Goal: Information Seeking & Learning: Check status

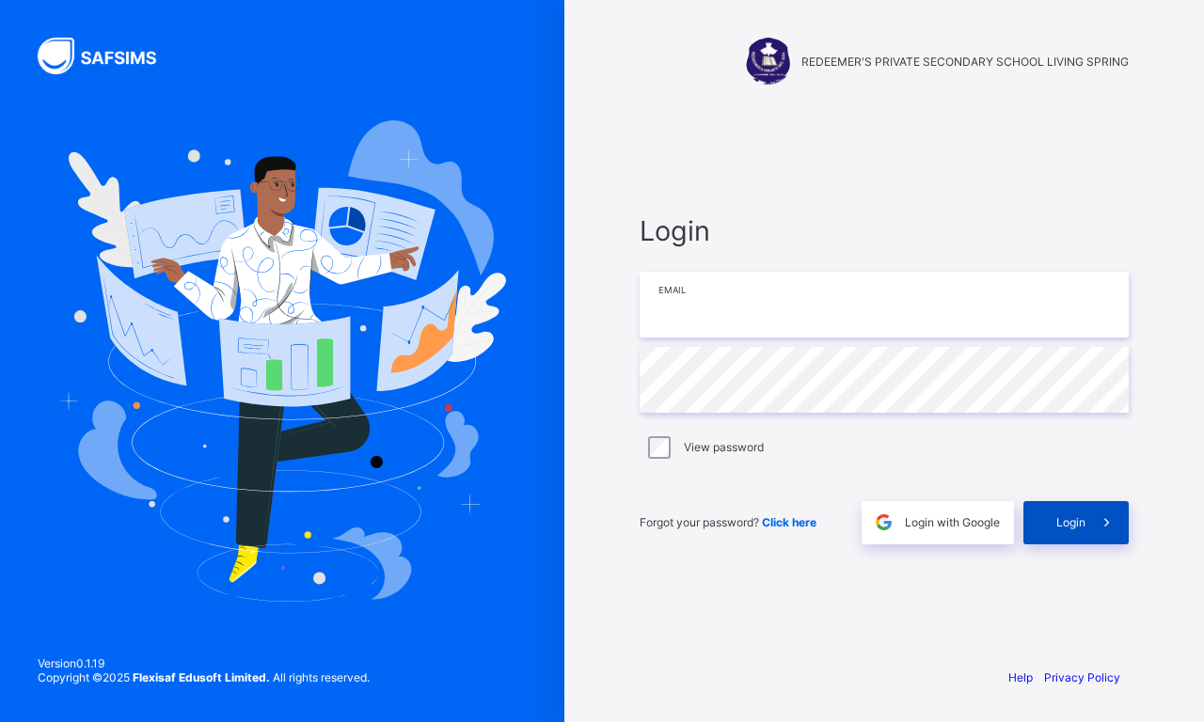
type input "**********"
click at [1057, 521] on span "Login" at bounding box center [1070, 522] width 29 height 14
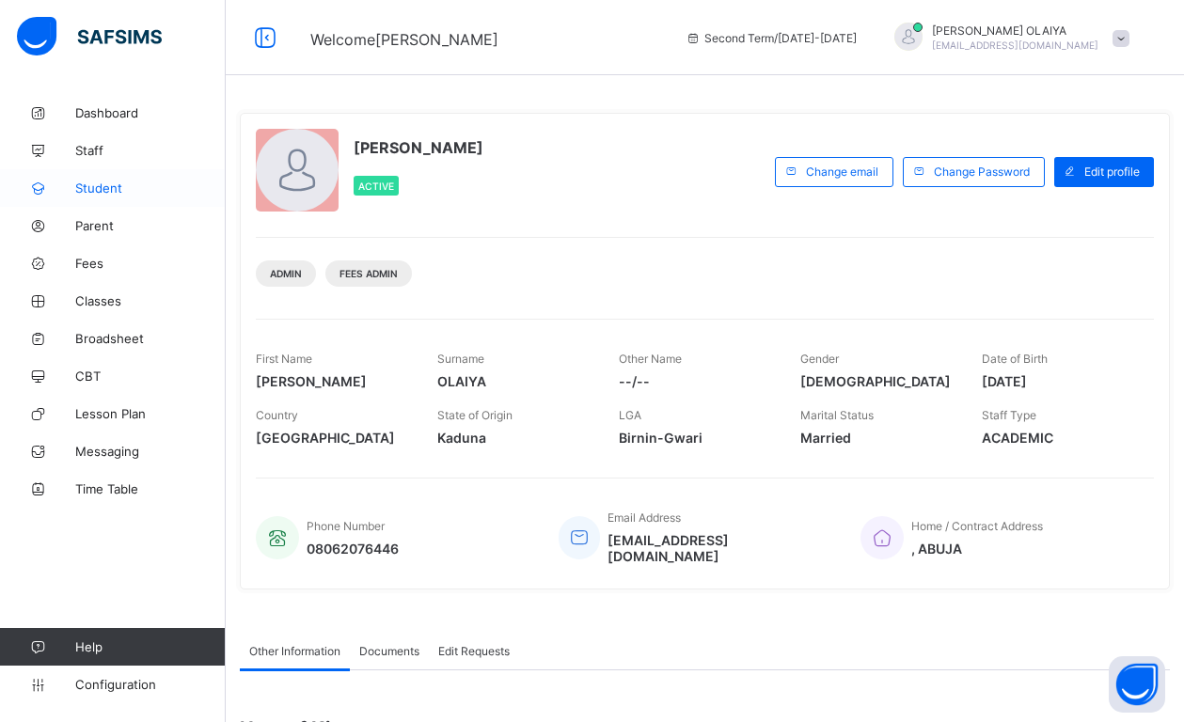
click at [109, 182] on span "Student" at bounding box center [150, 188] width 150 height 15
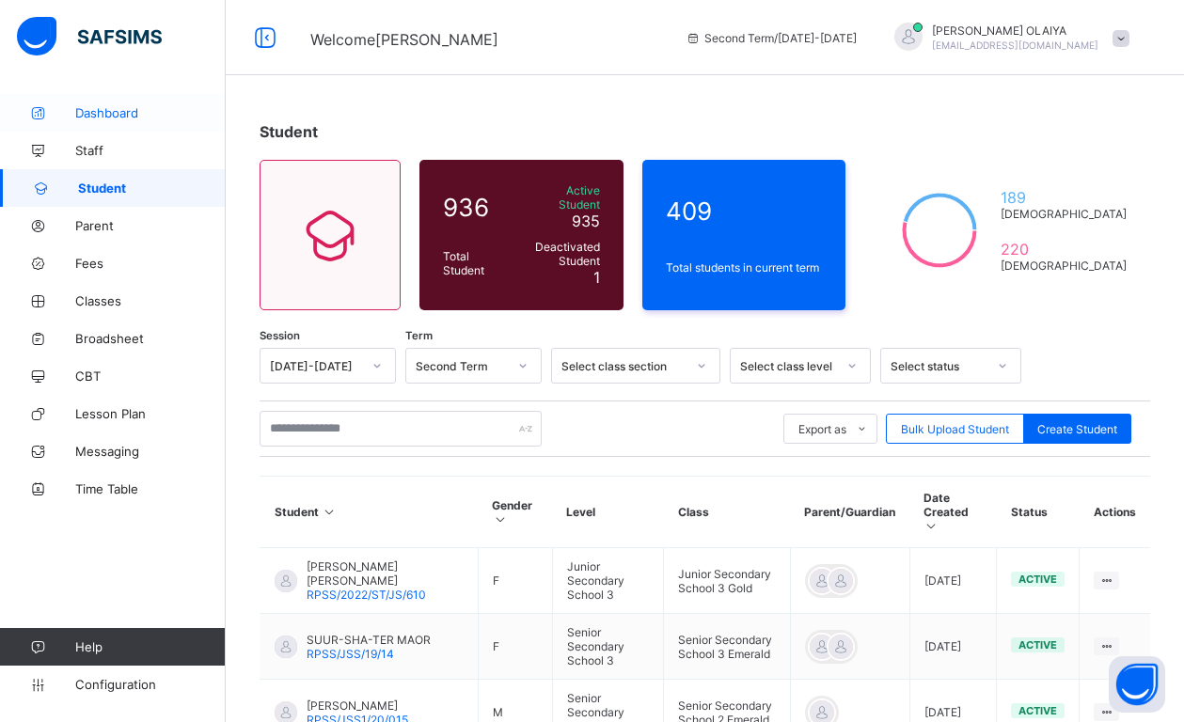
click at [90, 111] on span "Dashboard" at bounding box center [150, 112] width 150 height 15
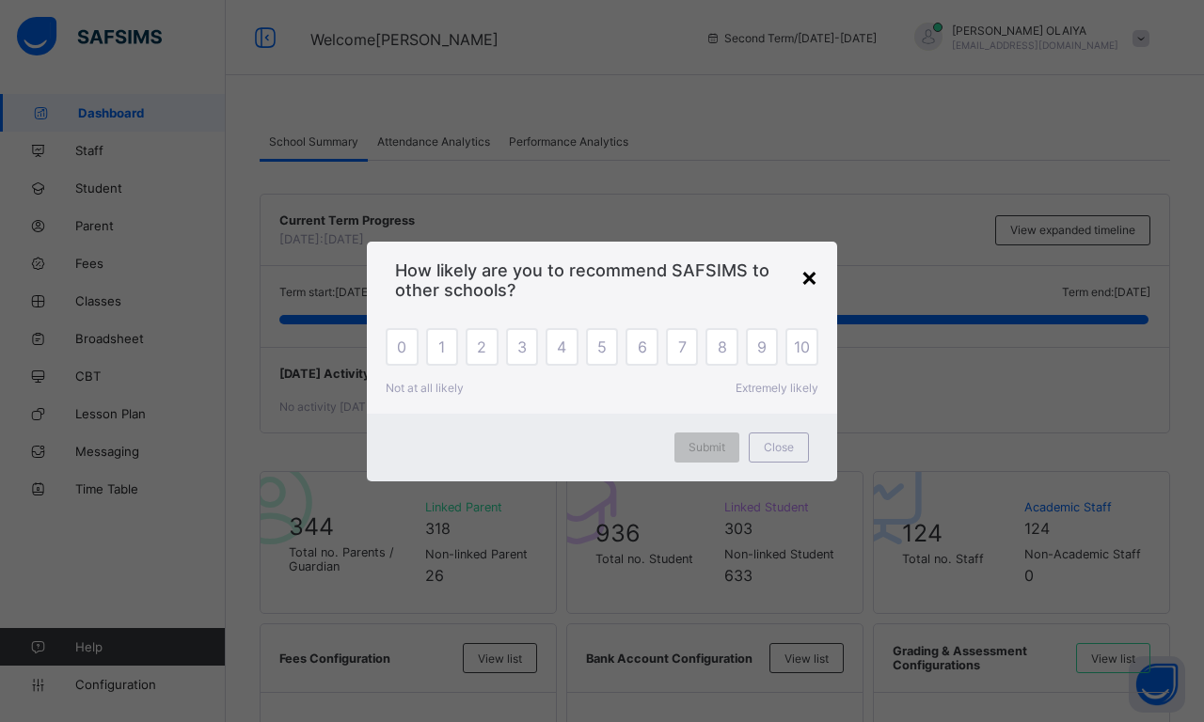
click at [805, 270] on div "×" at bounding box center [809, 276] width 18 height 32
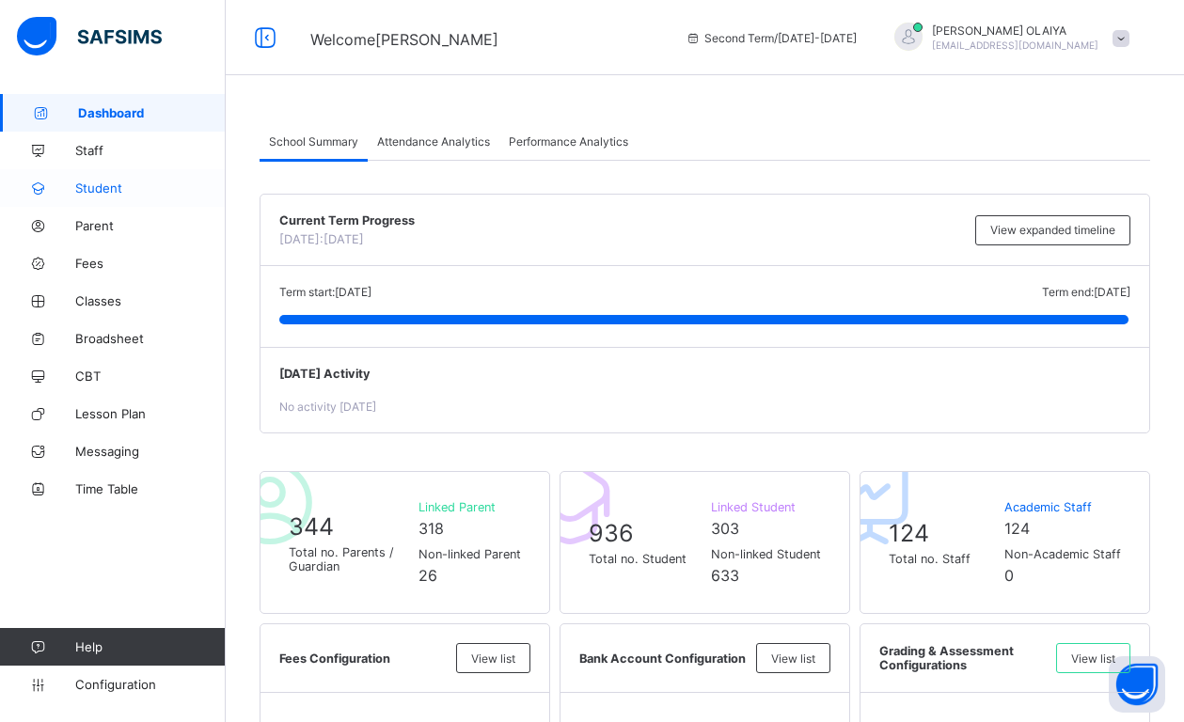
click at [110, 188] on span "Student" at bounding box center [150, 188] width 150 height 15
click at [91, 260] on span "Fees" at bounding box center [150, 263] width 150 height 15
click at [89, 260] on span "Fees" at bounding box center [150, 263] width 150 height 15
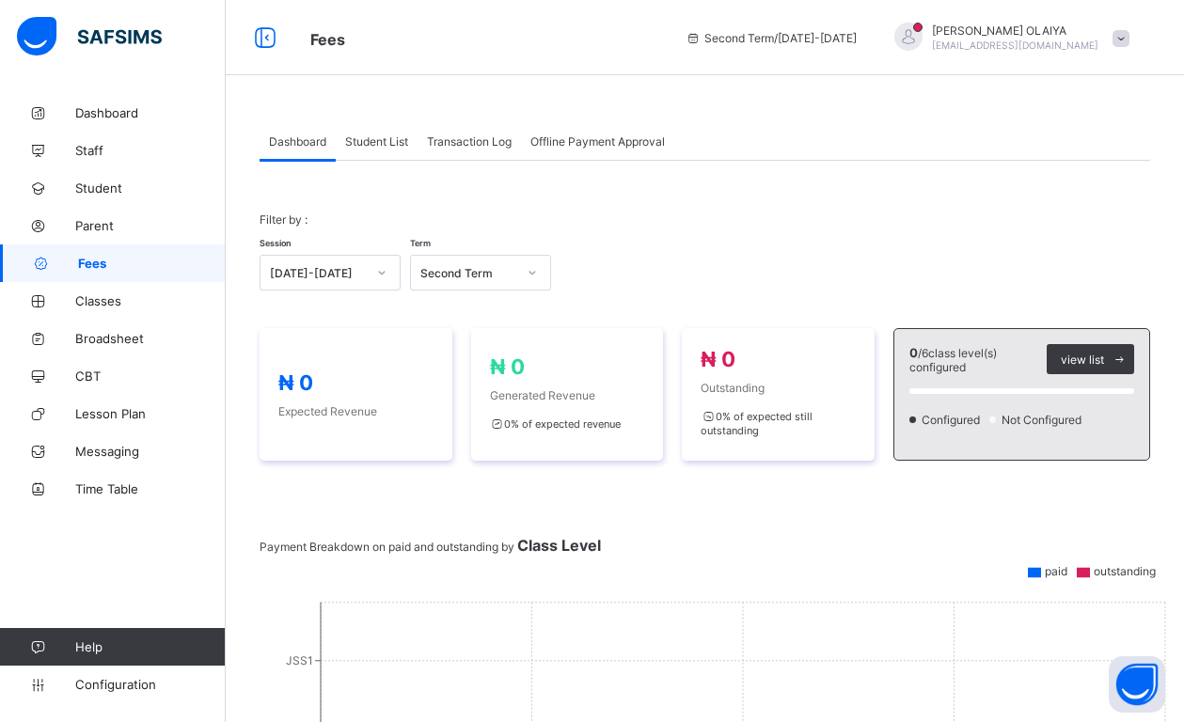
click at [381, 142] on span "Student List" at bounding box center [376, 141] width 63 height 14
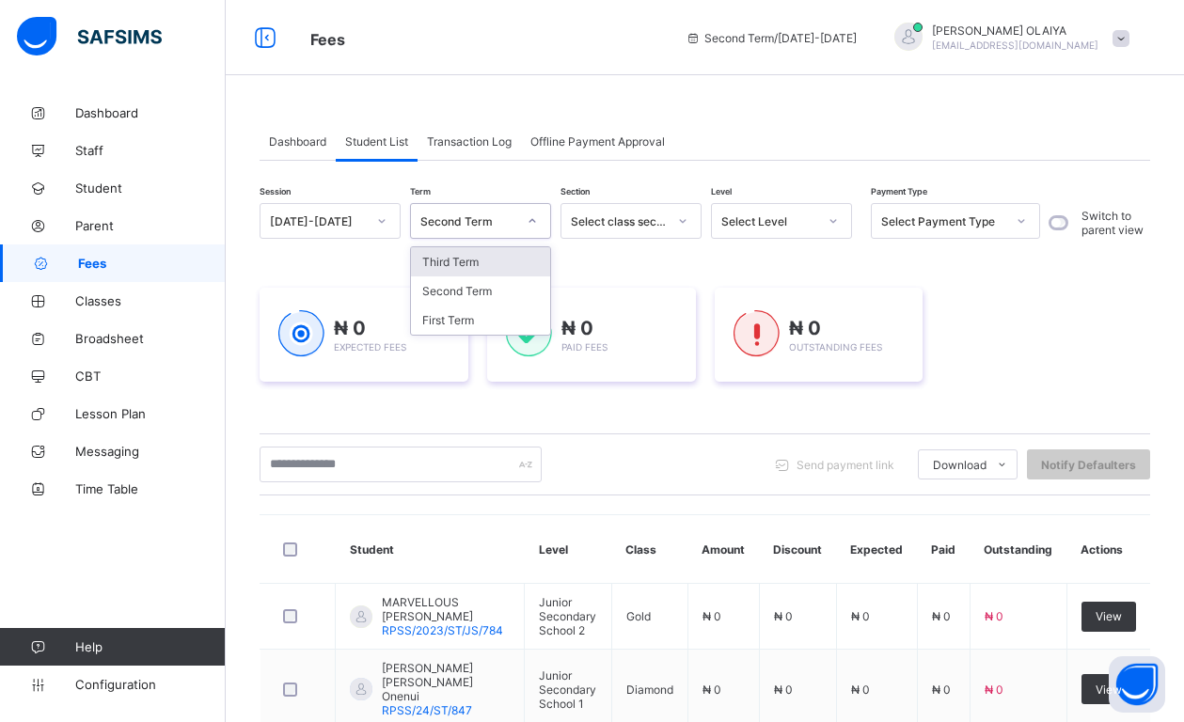
click at [531, 223] on icon at bounding box center [532, 221] width 11 height 19
click at [681, 218] on icon at bounding box center [682, 221] width 11 height 19
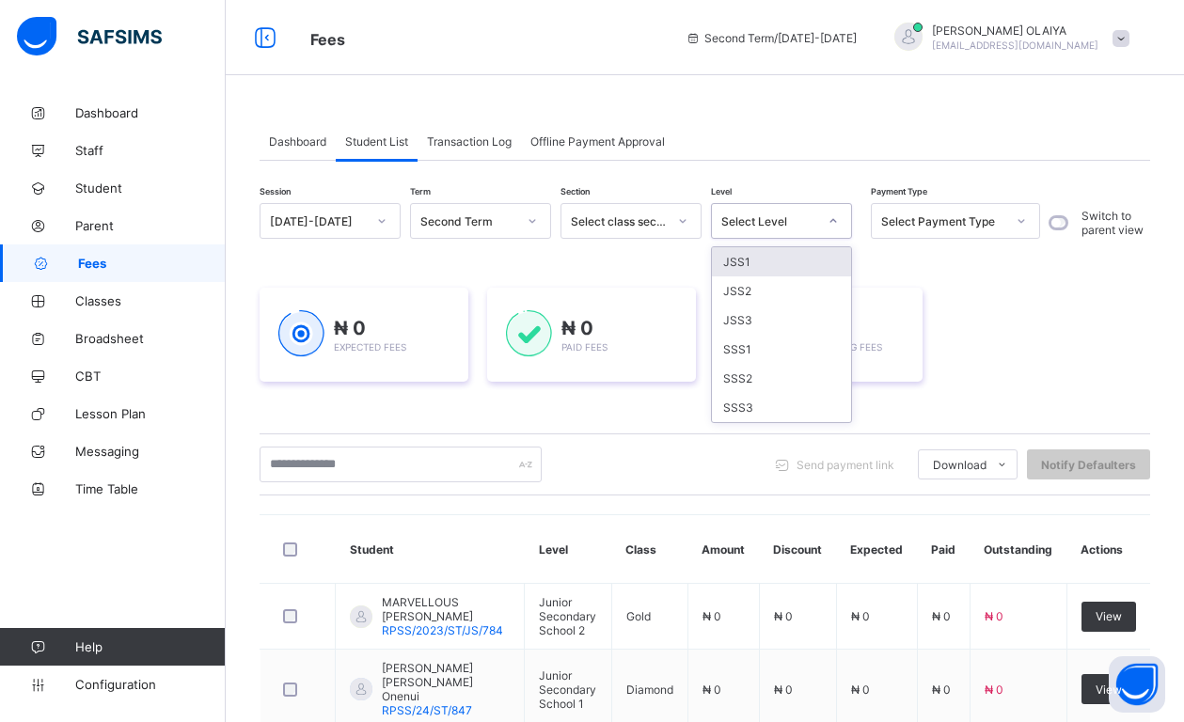
click at [830, 217] on icon at bounding box center [832, 221] width 11 height 19
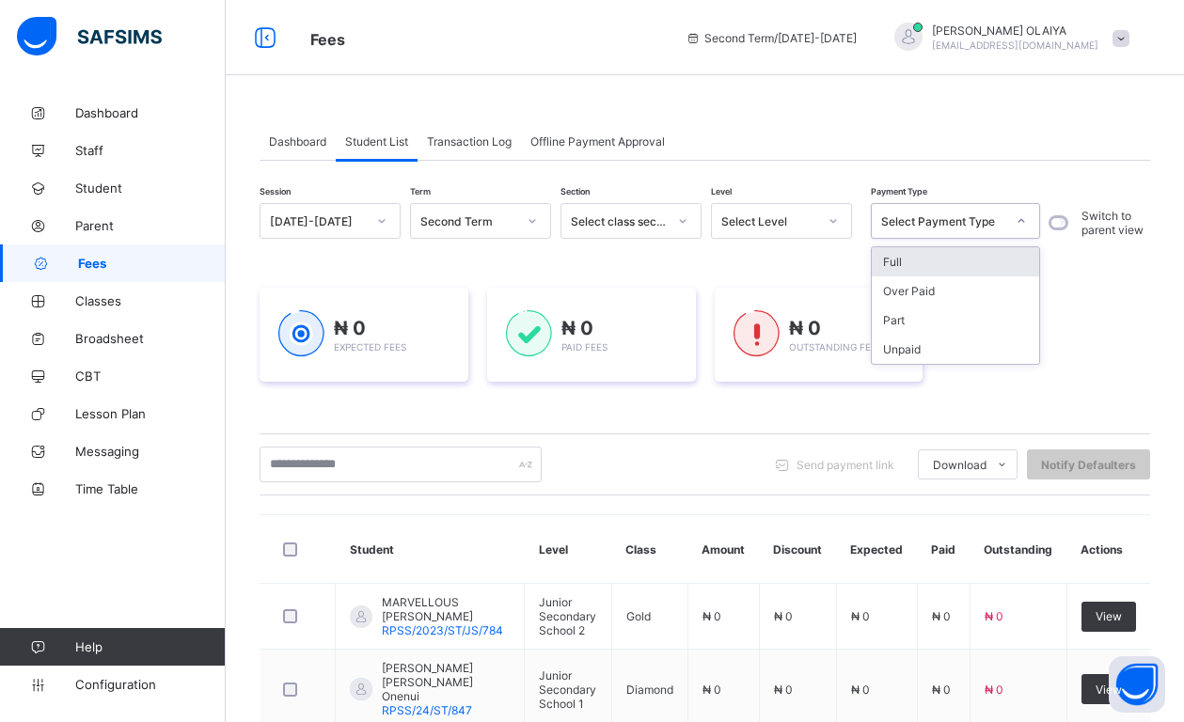
click at [1022, 222] on icon at bounding box center [1021, 221] width 11 height 19
click at [1021, 222] on icon at bounding box center [1021, 221] width 11 height 19
click at [683, 219] on icon at bounding box center [682, 221] width 11 height 19
click at [683, 219] on icon at bounding box center [683, 221] width 7 height 4
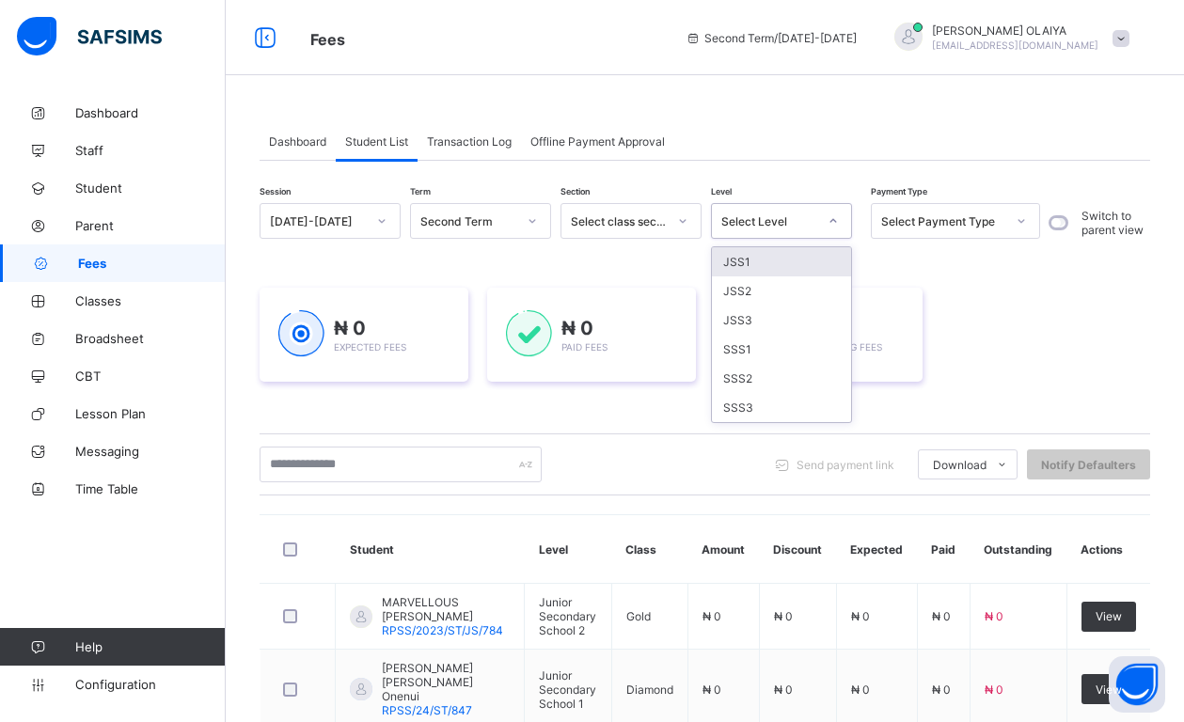
click at [834, 222] on icon at bounding box center [832, 221] width 11 height 19
click at [1016, 215] on icon at bounding box center [1021, 221] width 11 height 19
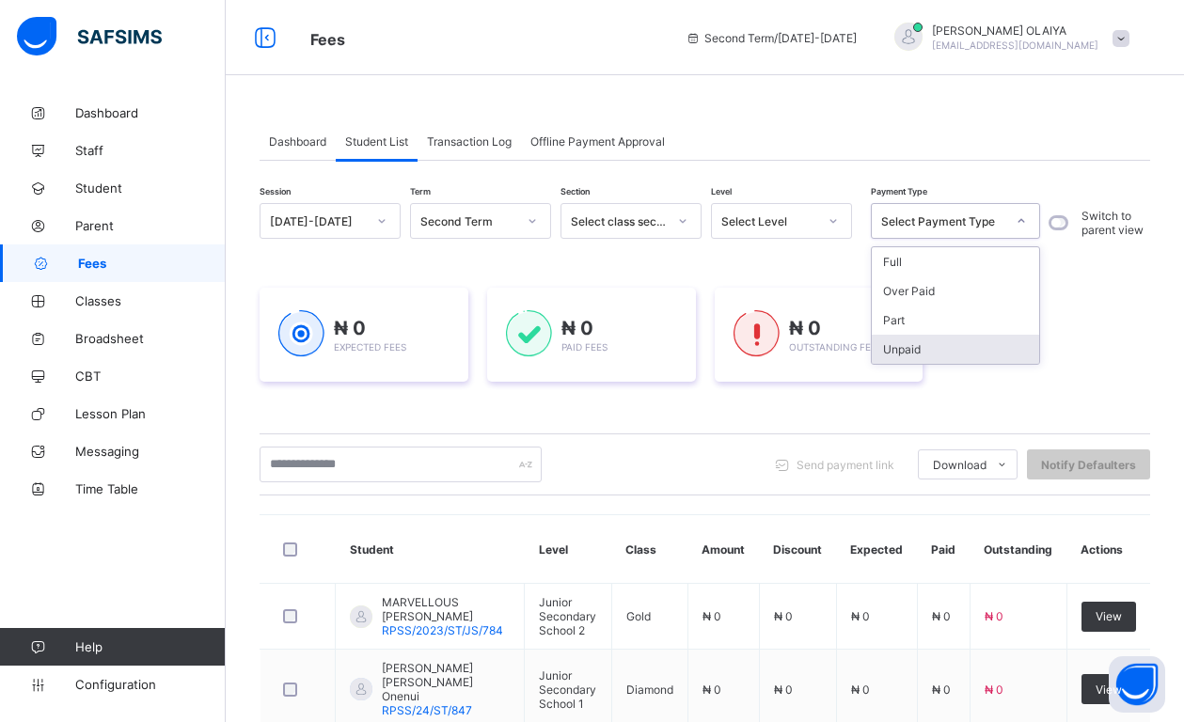
click at [464, 141] on span "Transaction Log" at bounding box center [469, 141] width 85 height 14
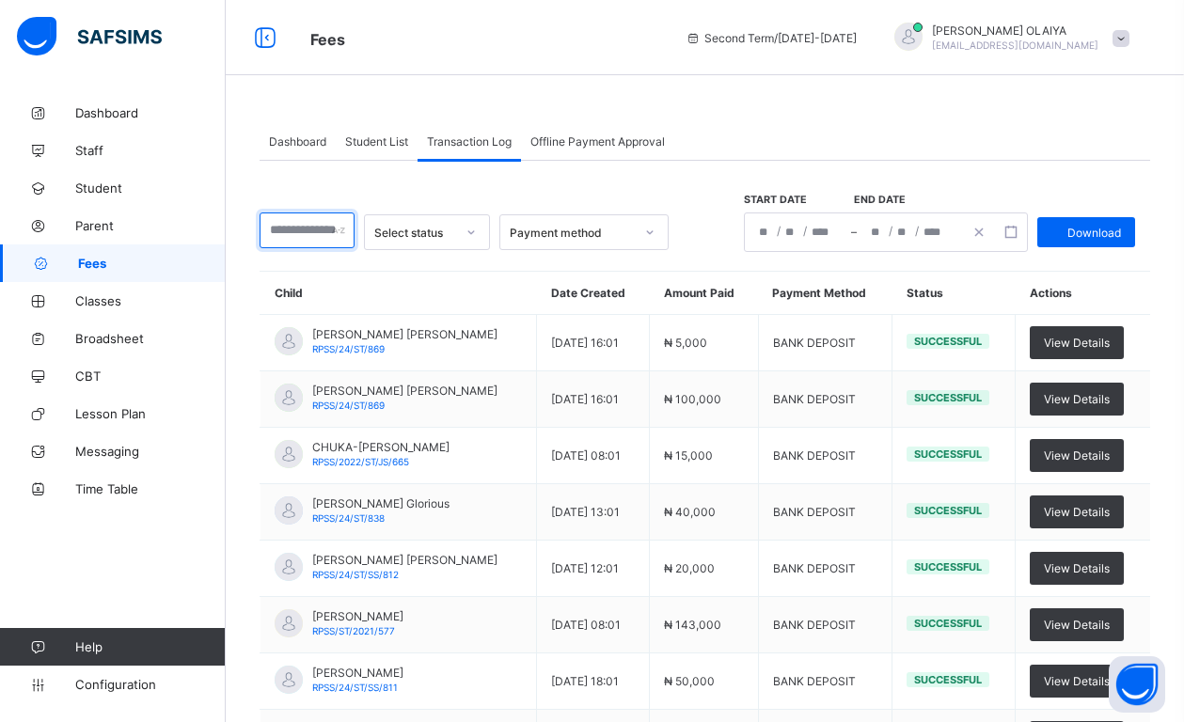
click at [354, 231] on input "text" at bounding box center [307, 231] width 95 height 36
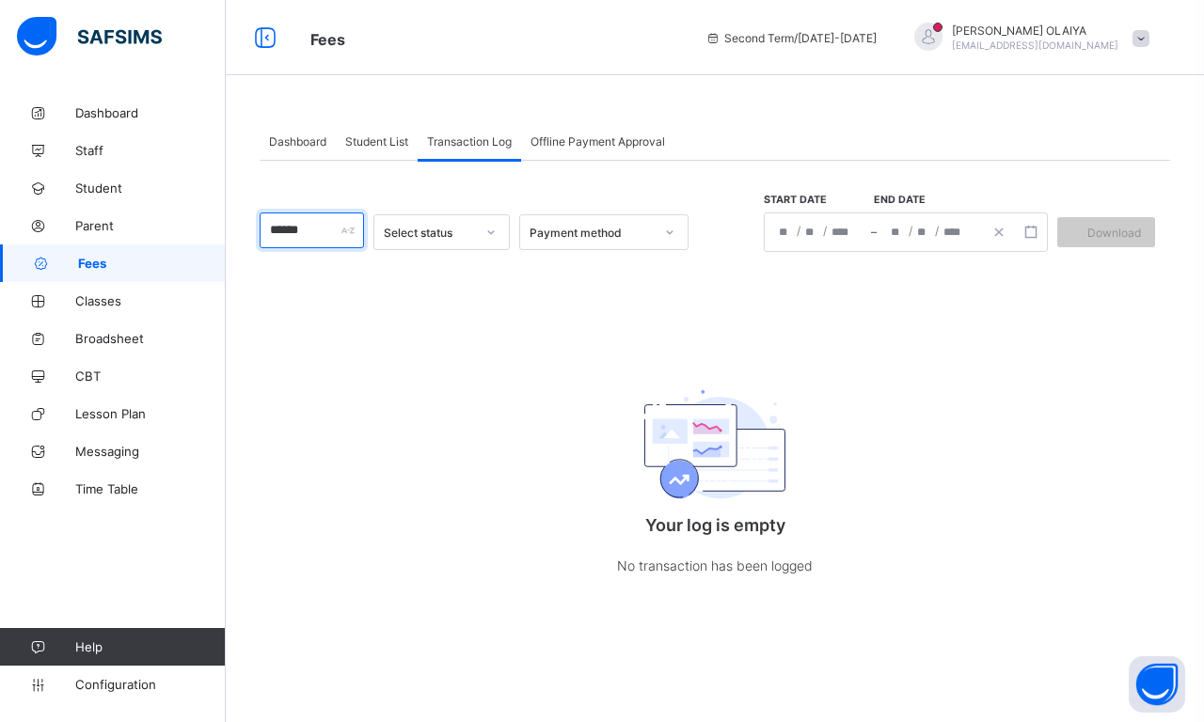
type input "******"
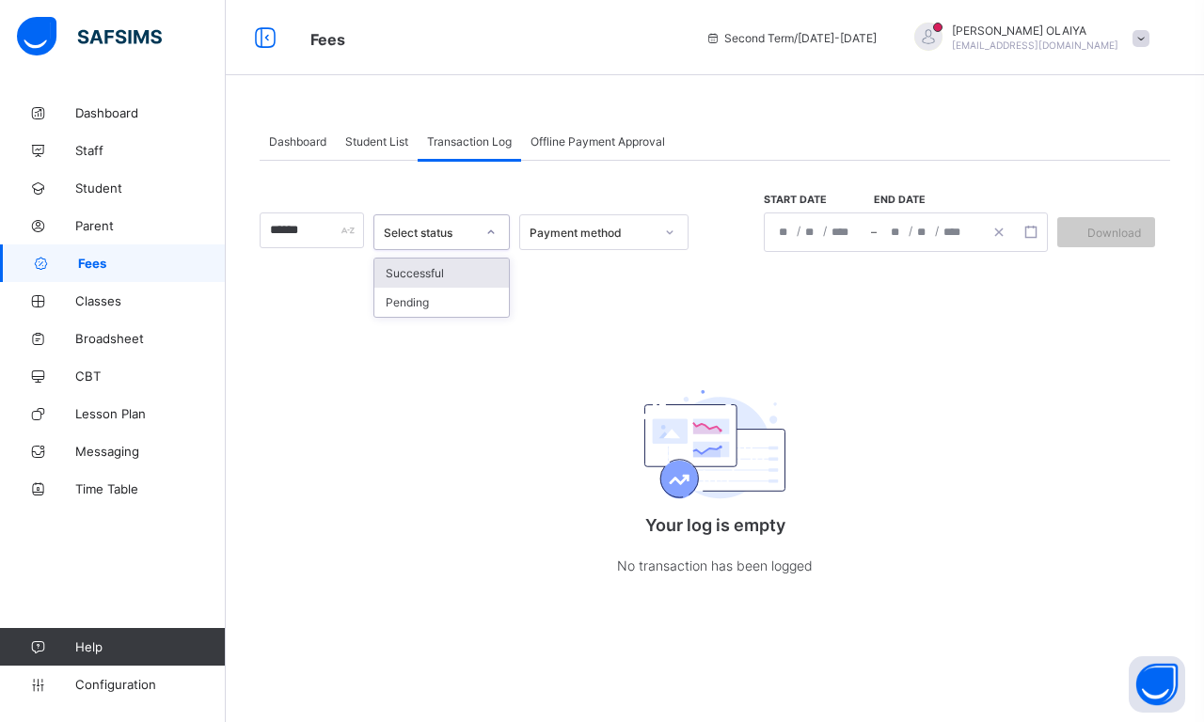
click at [486, 230] on icon at bounding box center [490, 232] width 11 height 19
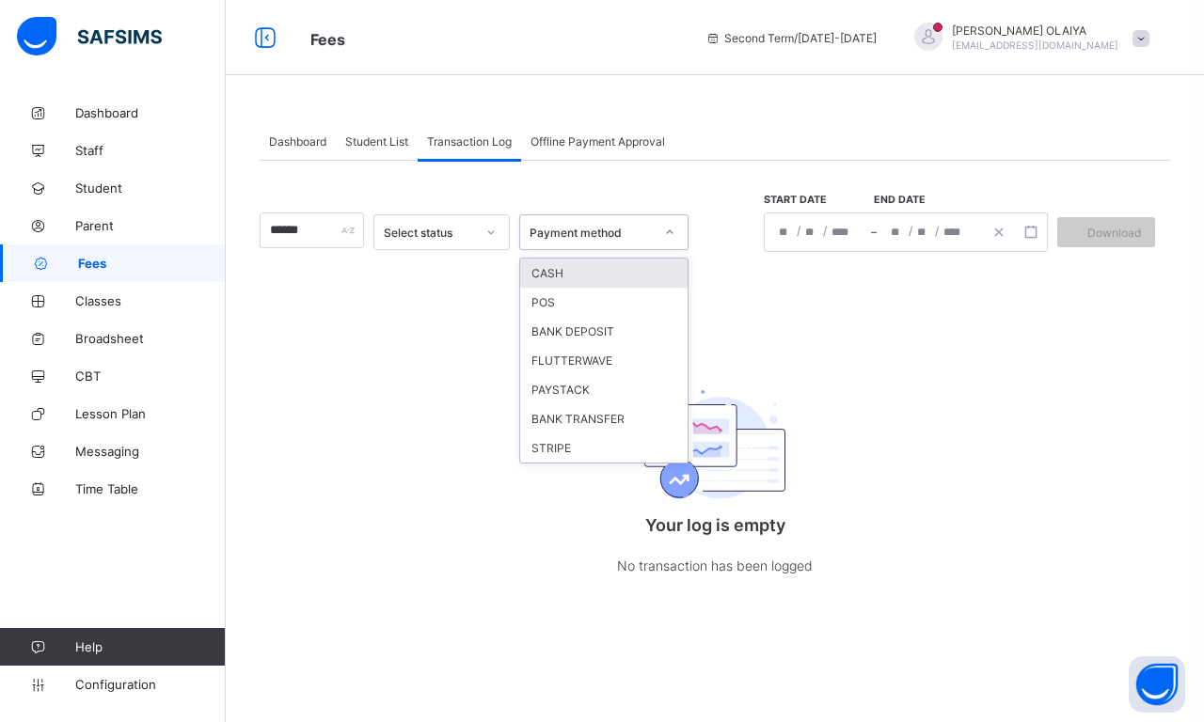
click at [666, 232] on icon at bounding box center [669, 232] width 11 height 19
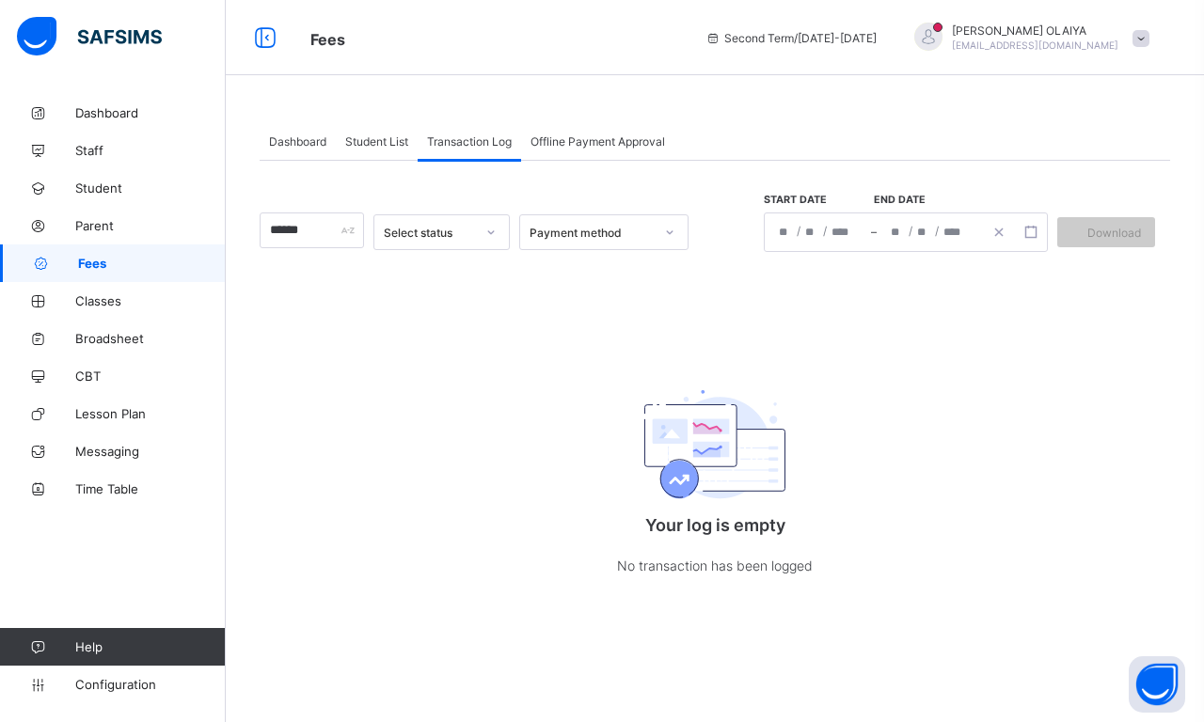
click at [874, 334] on div "****** Select status Payment method Start date End date / / – / / Download Your…" at bounding box center [715, 388] width 910 height 454
click at [348, 226] on div "******" at bounding box center [312, 231] width 104 height 36
click at [343, 229] on div "******" at bounding box center [312, 231] width 104 height 36
click at [102, 301] on span "Classes" at bounding box center [150, 300] width 150 height 15
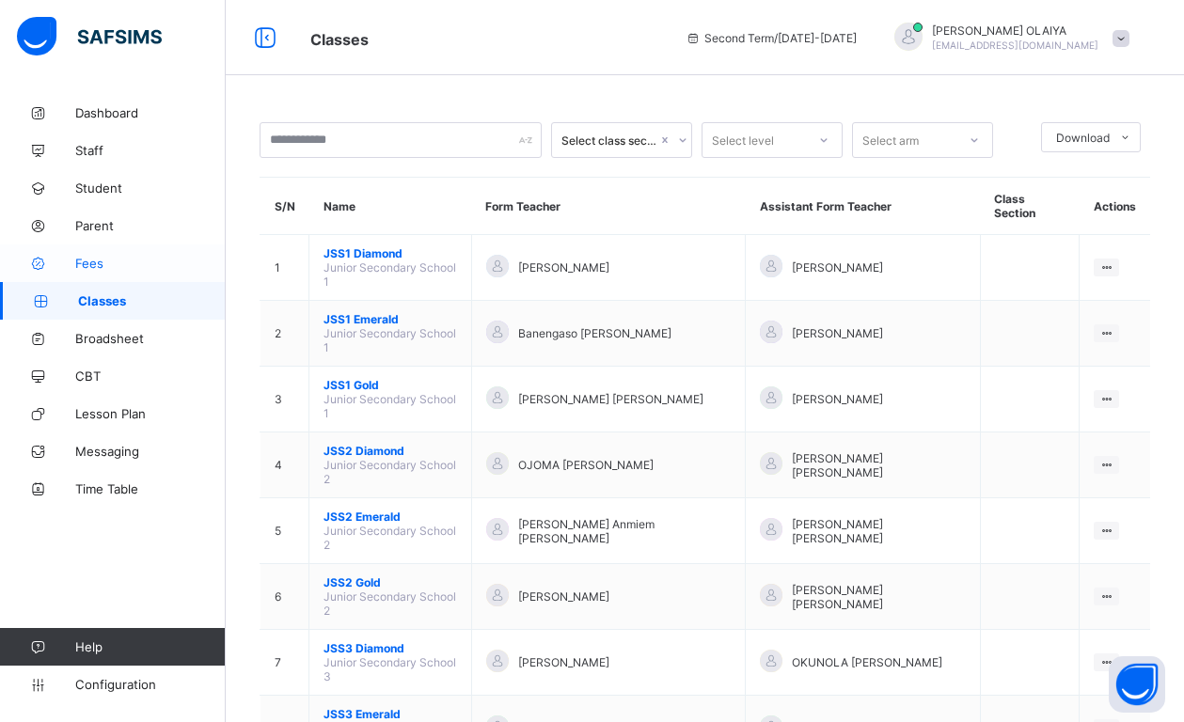
click at [82, 261] on span "Fees" at bounding box center [150, 263] width 150 height 15
